Goal: Task Accomplishment & Management: Manage account settings

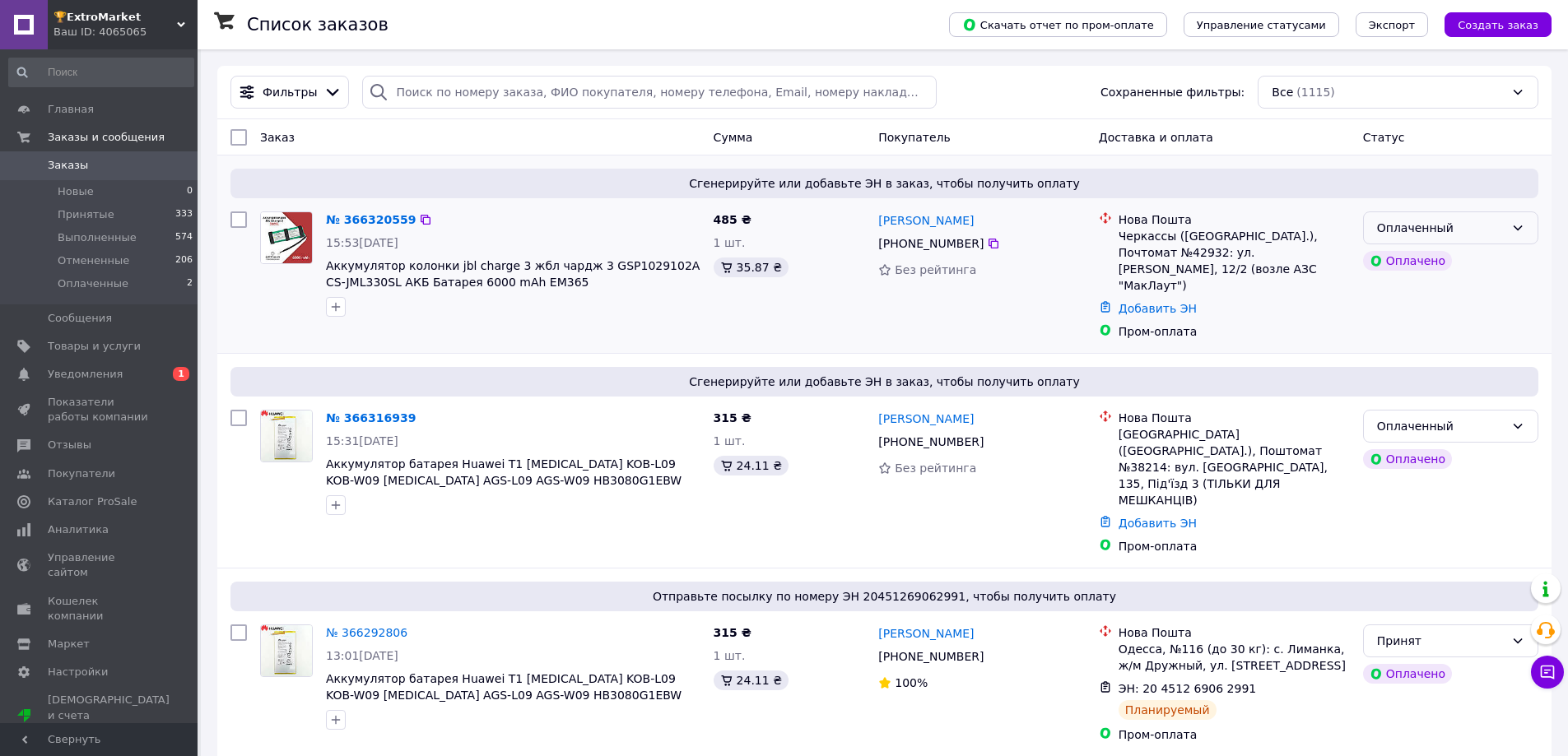
click at [1469, 225] on div "Оплаченный" at bounding box center [1440, 227] width 127 height 18
click at [1443, 263] on li "Принят" at bounding box center [1450, 264] width 173 height 29
click at [1454, 417] on div "Оплаченный" at bounding box center [1440, 426] width 127 height 18
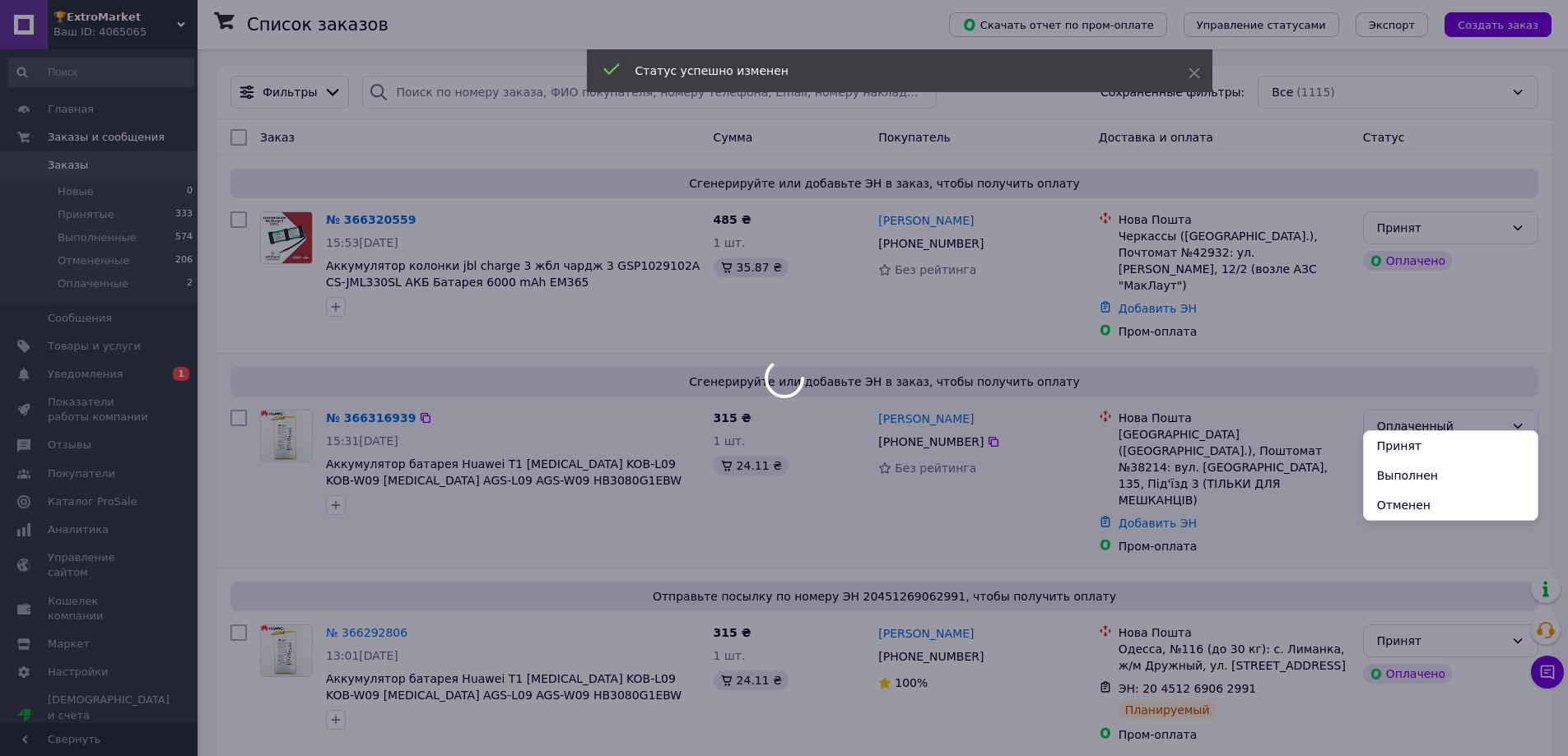
click at [1426, 435] on li "Принят" at bounding box center [1450, 446] width 173 height 29
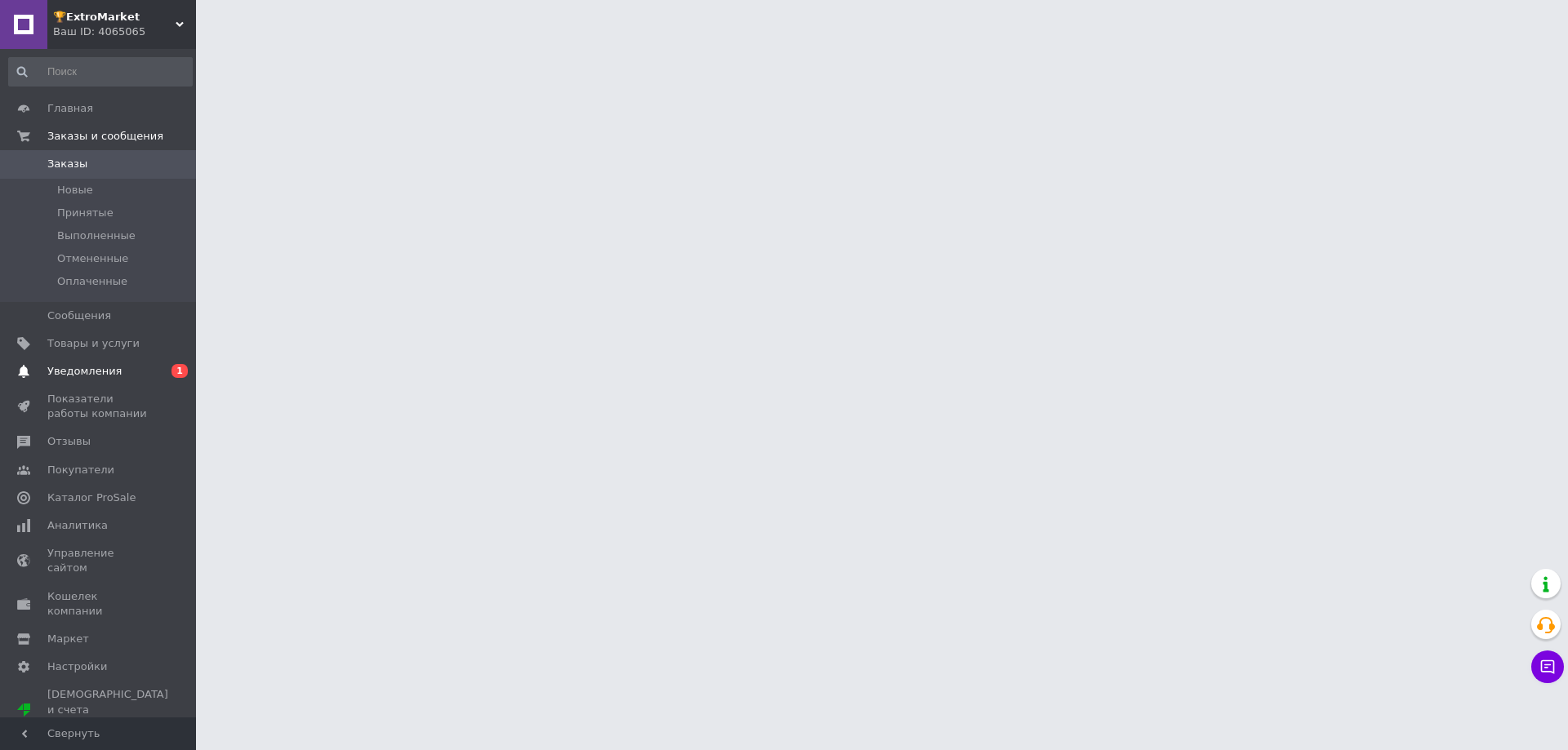
click at [104, 373] on span "Уведомления" at bounding box center [84, 371] width 74 height 15
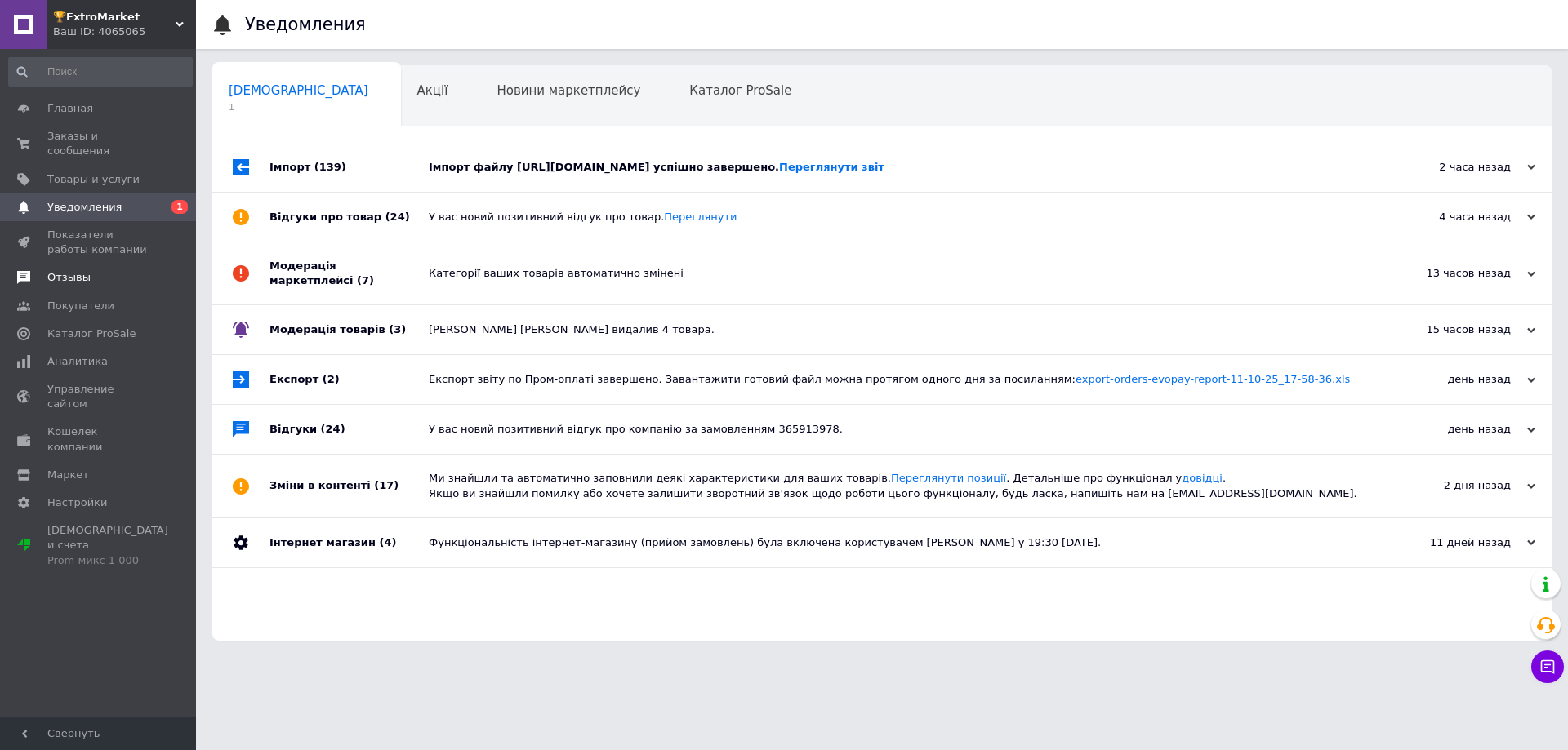
click at [104, 270] on span "Отзывы" at bounding box center [99, 277] width 104 height 15
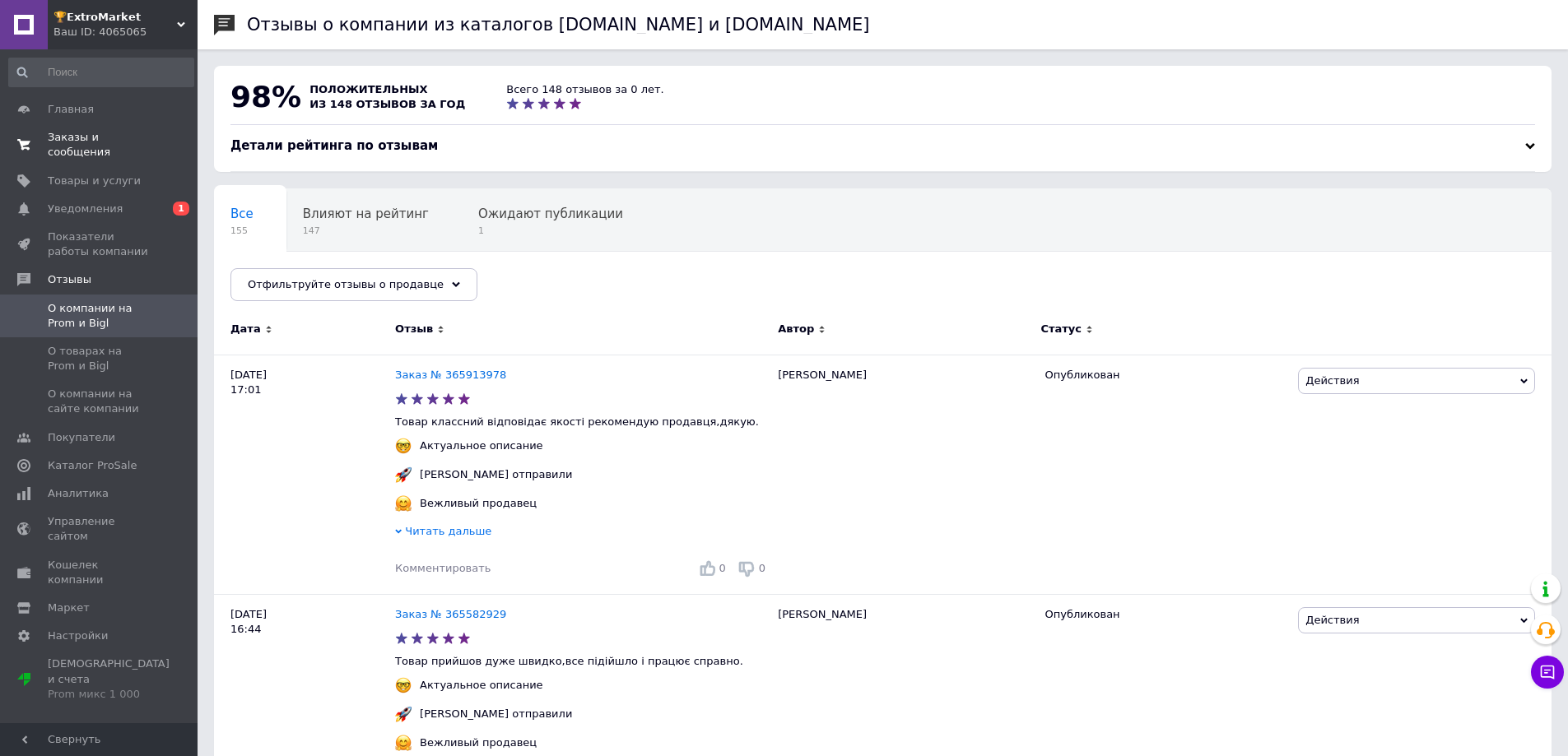
click at [148, 150] on link "Заказы и сообщения 0 0" at bounding box center [101, 144] width 202 height 42
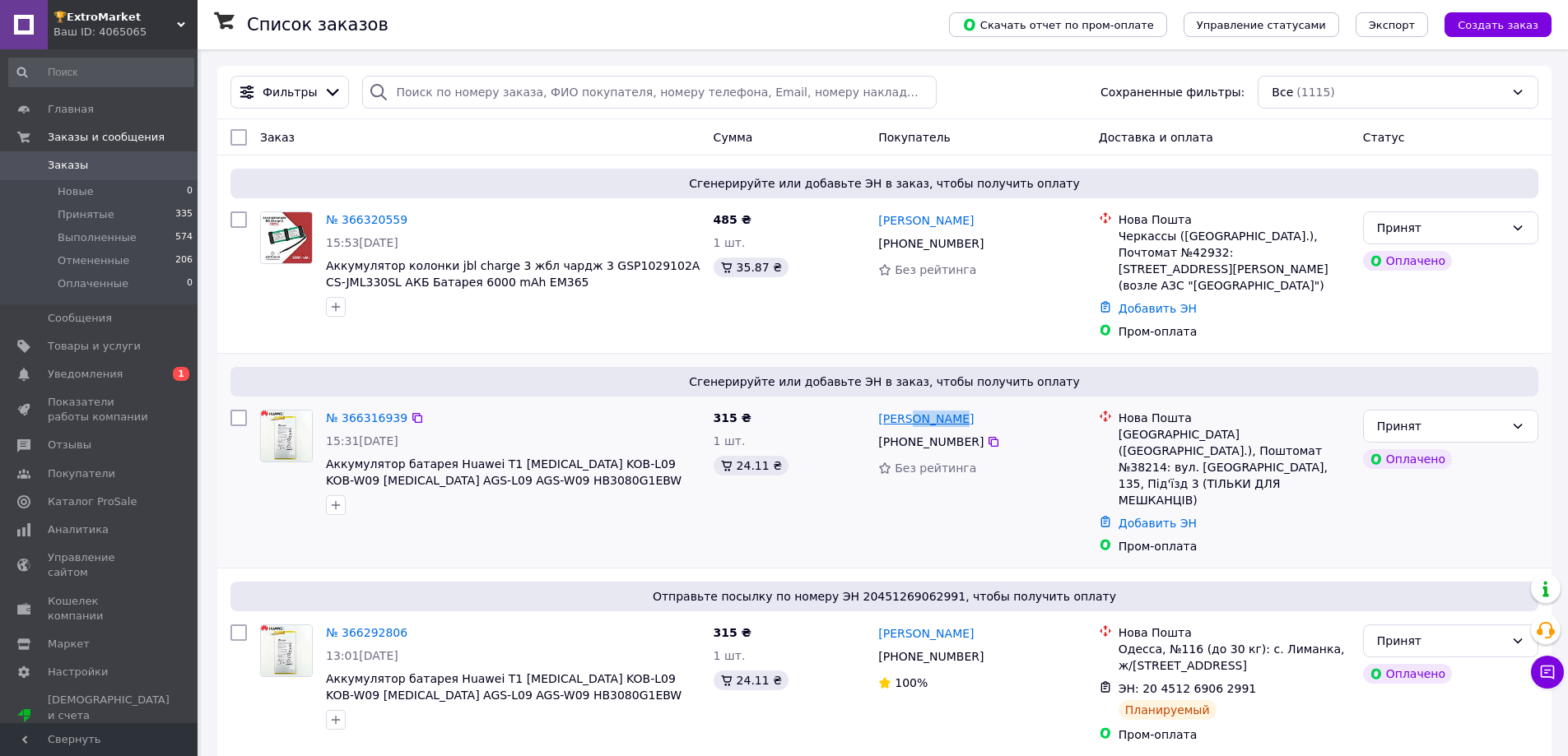
drag, startPoint x: 949, startPoint y: 407, endPoint x: 906, endPoint y: 408, distance: 43.0
click at [906, 408] on div "[PERSON_NAME]" at bounding box center [981, 419] width 210 height 21
copy link "Паньків"
click at [430, 105] on input "search" at bounding box center [648, 92] width 573 height 33
paste input "Паньків"
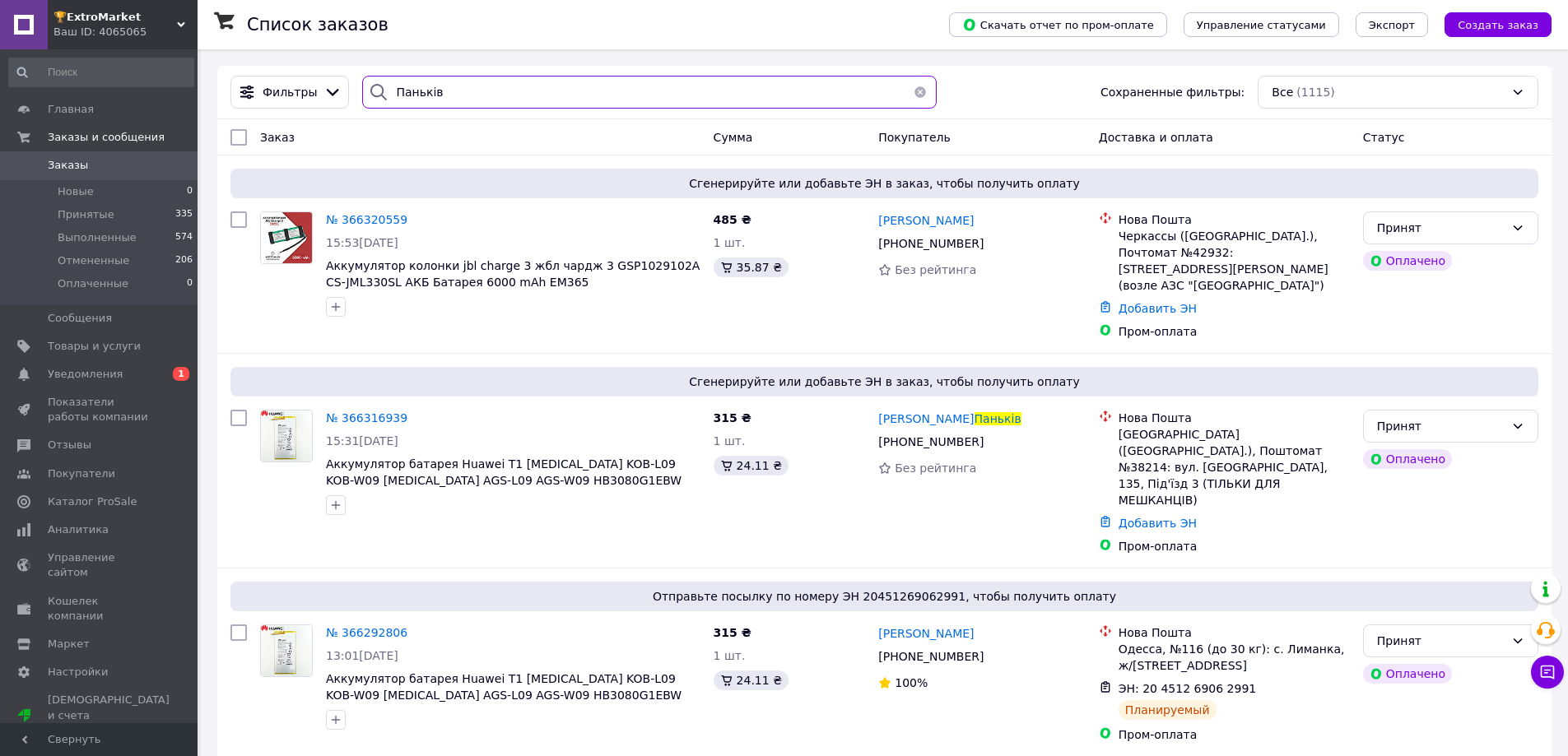
type input "Паньків"
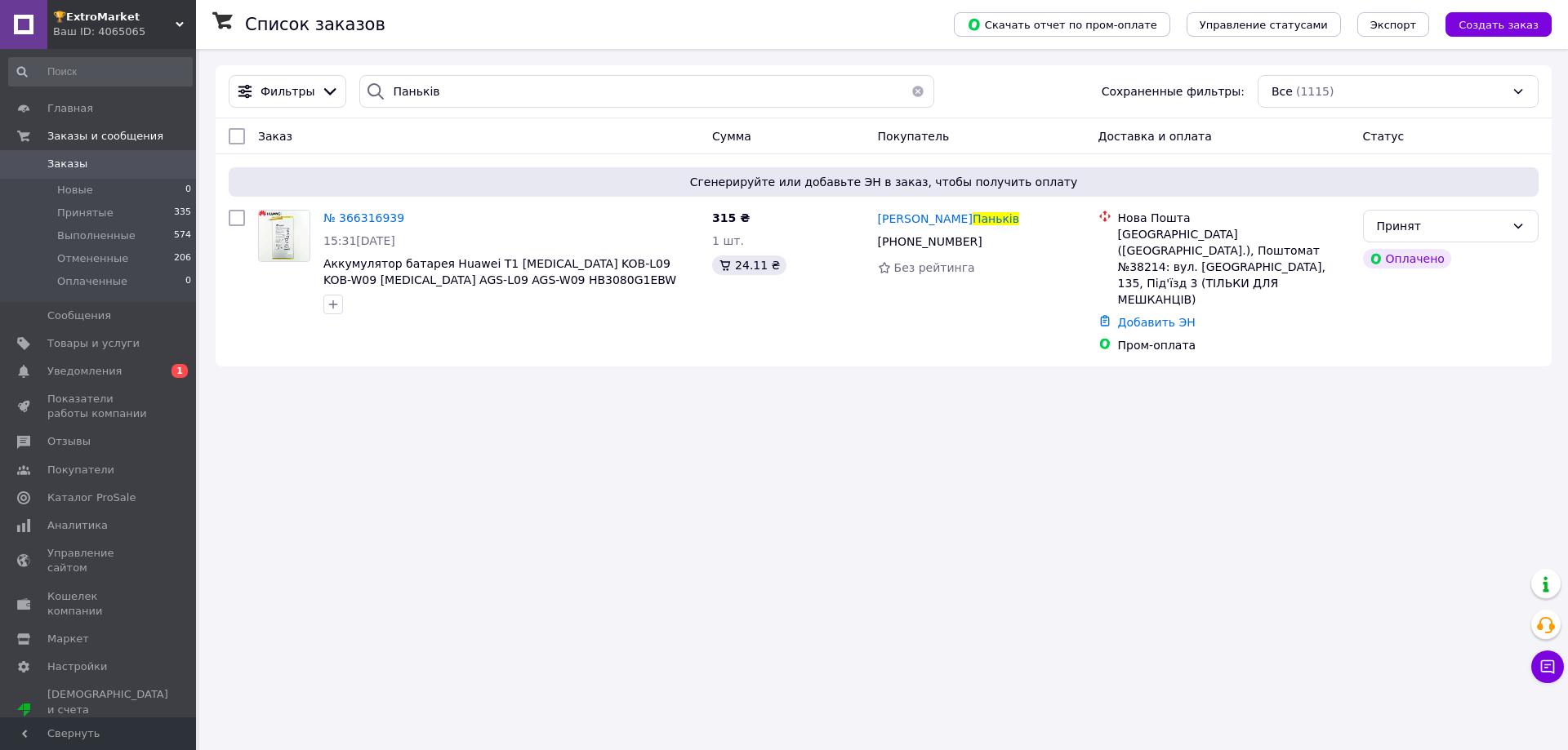
click at [119, 157] on span "Заказы" at bounding box center [99, 163] width 104 height 15
